Goal: Check status: Check status

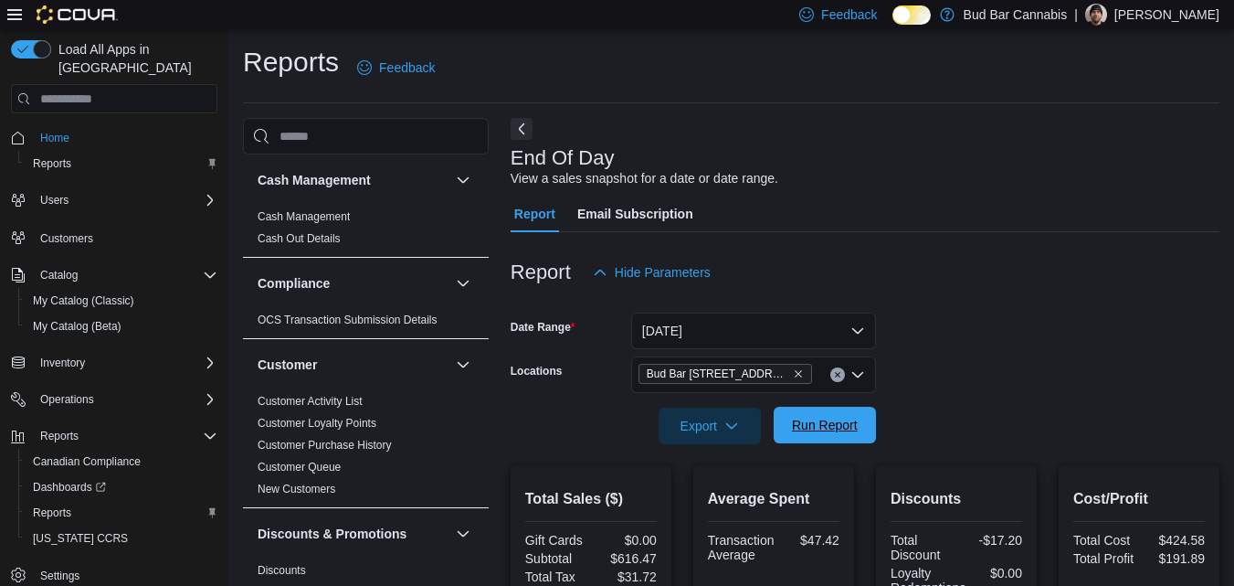
click at [853, 433] on span "Run Report" at bounding box center [825, 425] width 66 height 18
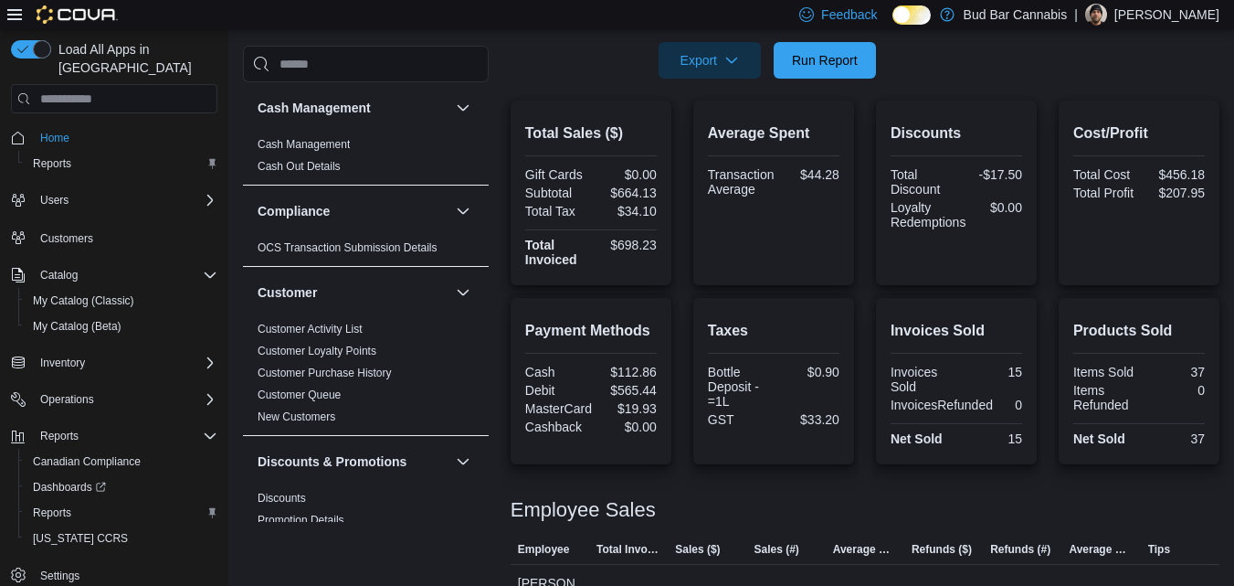
scroll to position [396, 0]
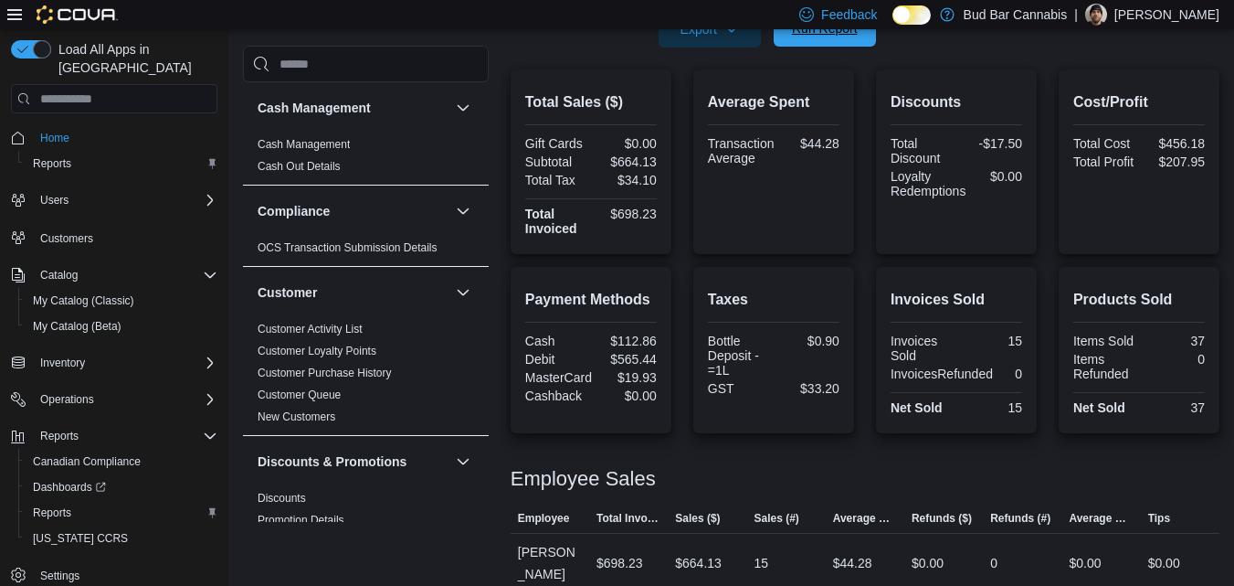
click at [830, 35] on span "Run Report" at bounding box center [825, 28] width 66 height 18
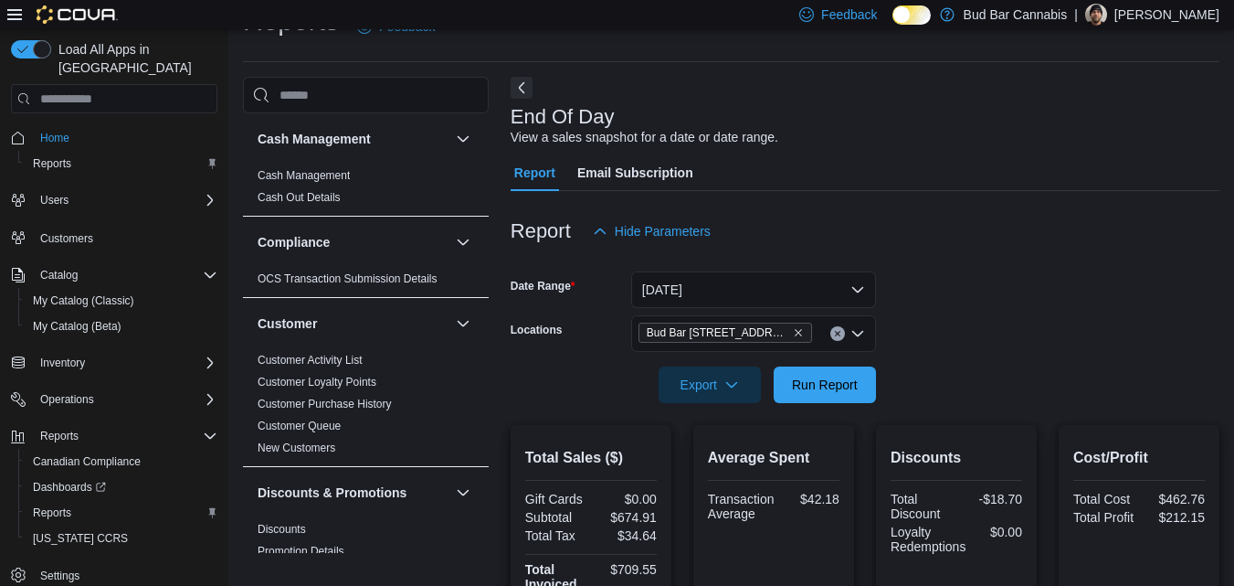
scroll to position [31, 0]
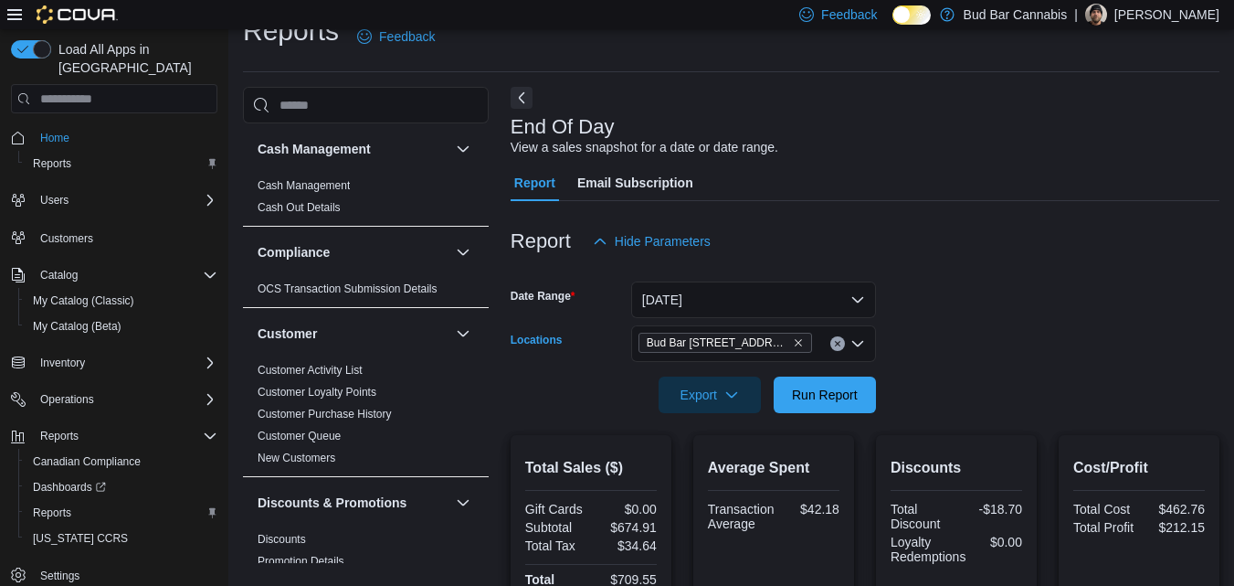
click at [841, 342] on button "Clear input" at bounding box center [837, 343] width 15 height 15
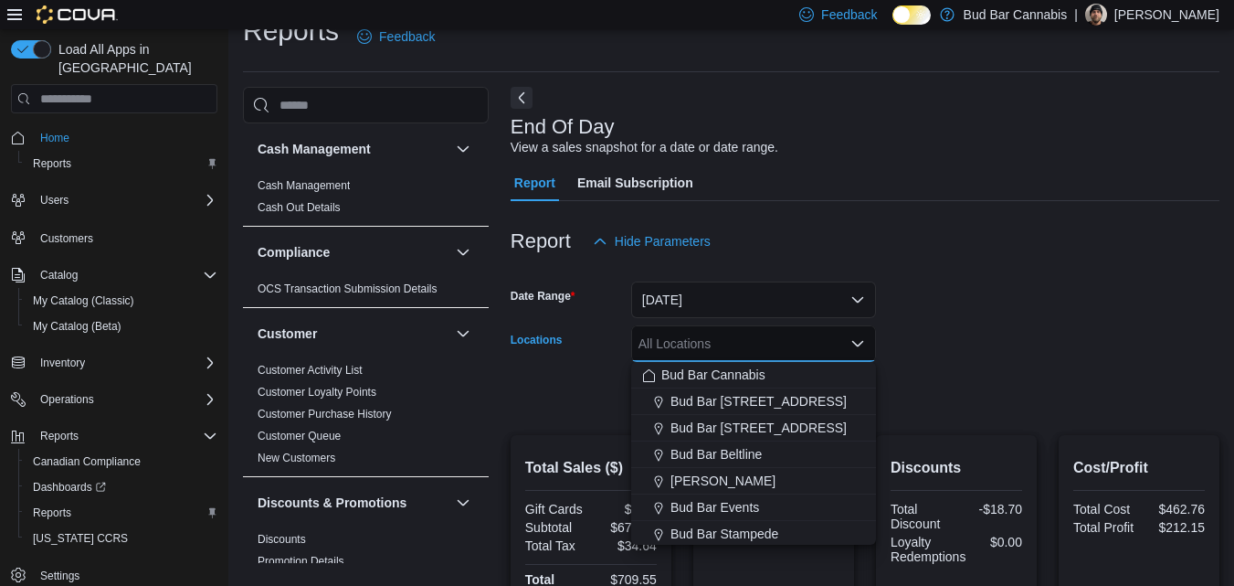
click at [923, 349] on form "Date Range [DATE] Locations All Locations Combo box. Selected. Combo box input.…" at bounding box center [865, 335] width 709 height 153
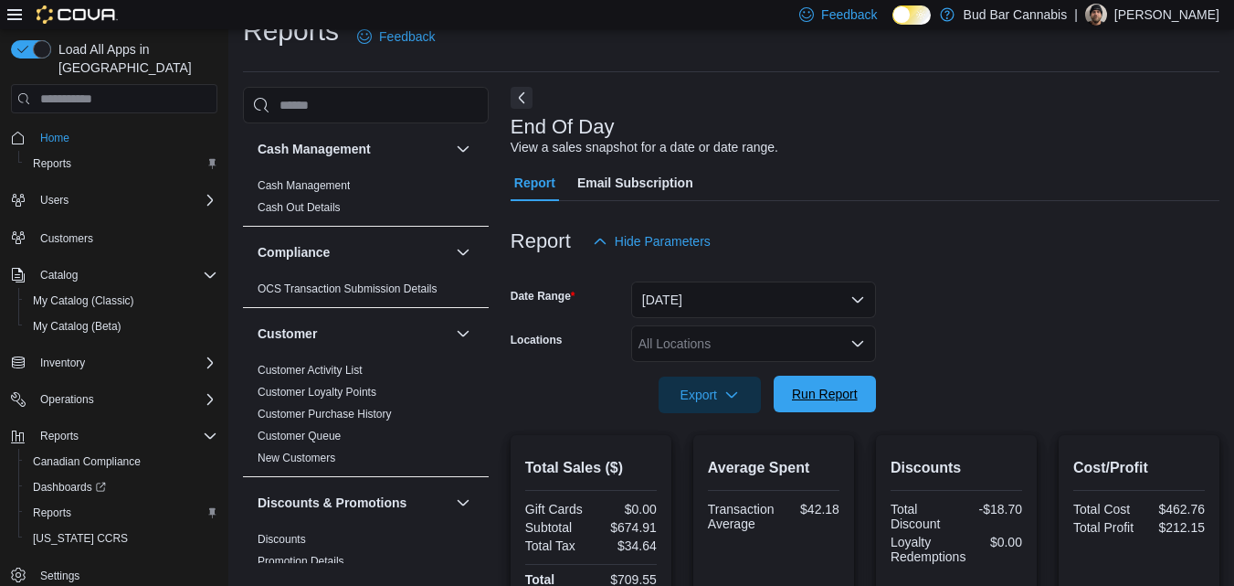
click at [840, 390] on span "Run Report" at bounding box center [825, 394] width 66 height 18
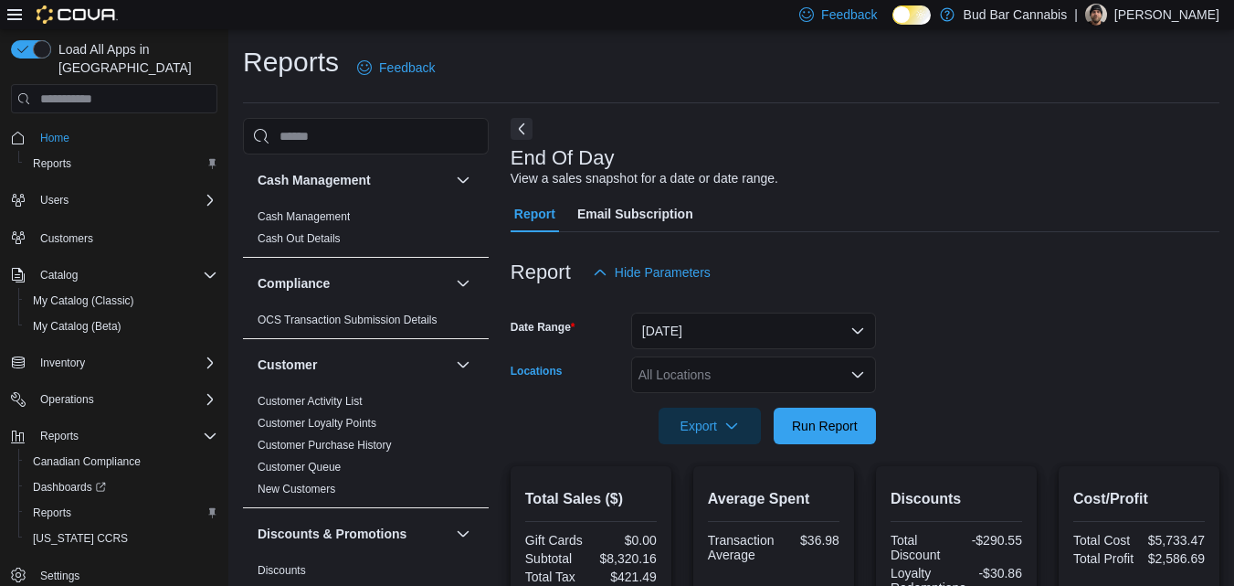
click at [861, 375] on icon "Open list of options" at bounding box center [857, 374] width 11 height 5
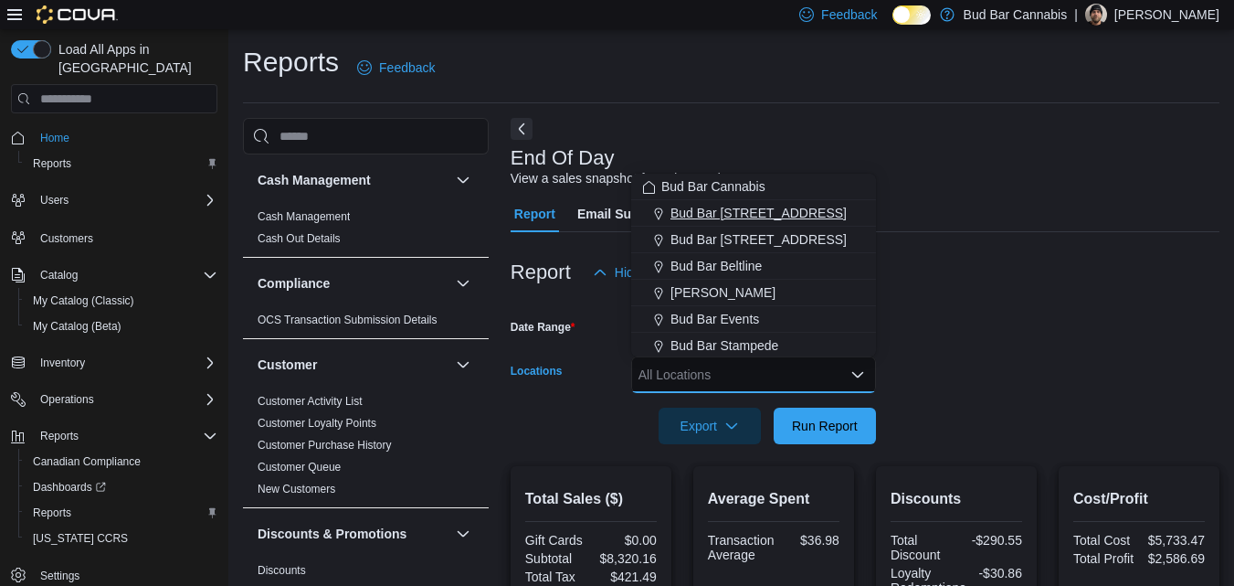
click at [734, 210] on span "Bud Bar [STREET_ADDRESS]" at bounding box center [759, 213] width 176 height 18
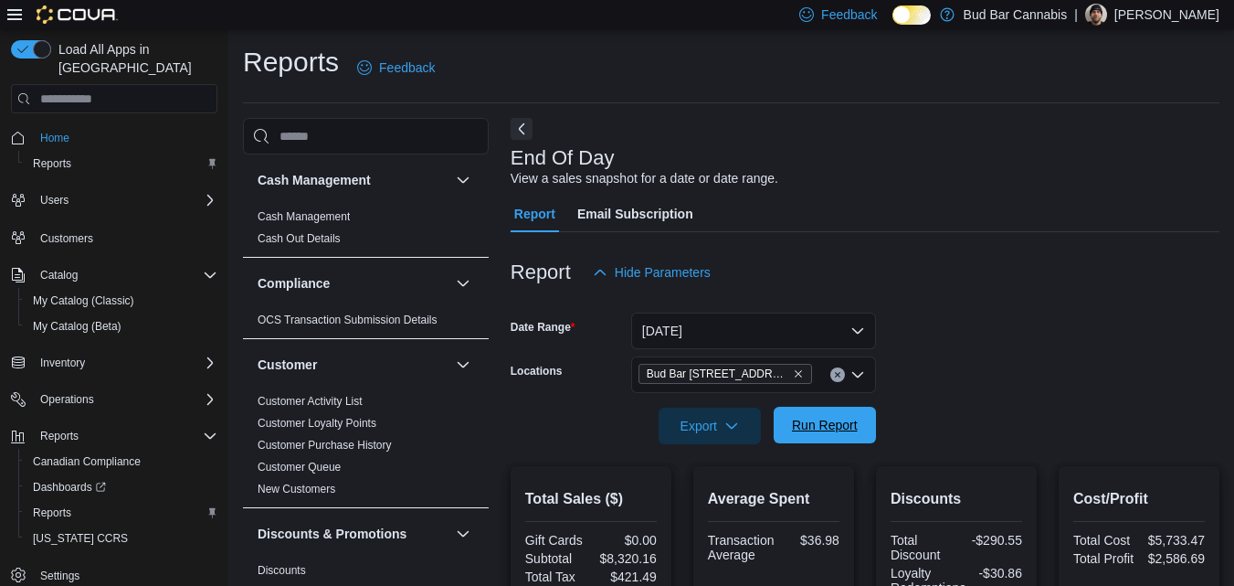
click at [819, 418] on span "Run Report" at bounding box center [825, 425] width 66 height 18
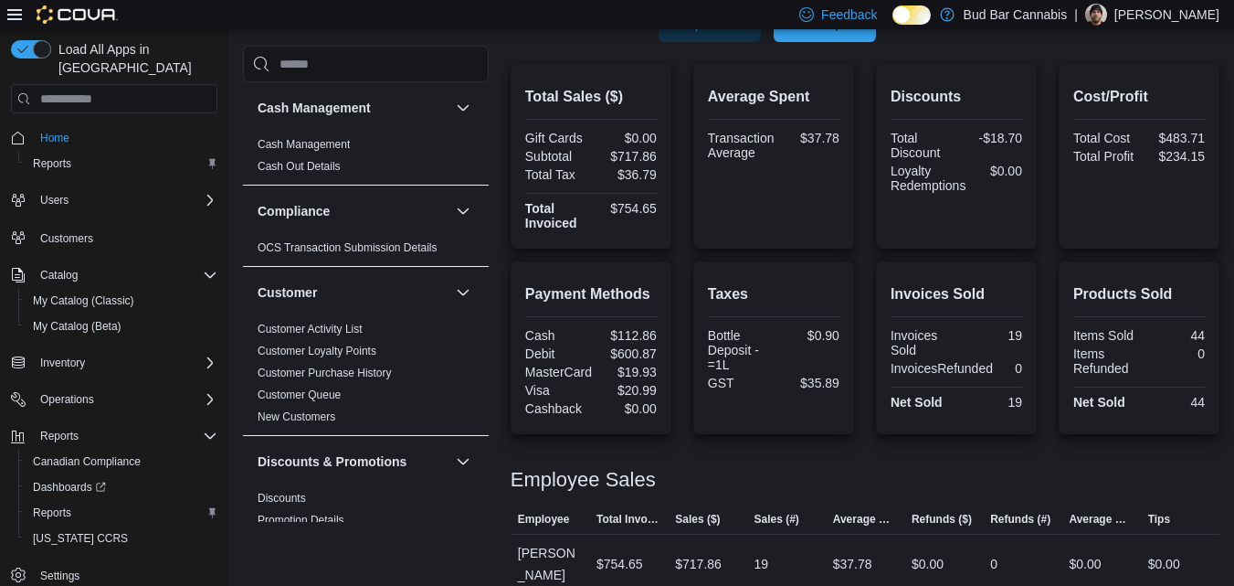
scroll to position [403, 0]
